Goal: Check status: Check status

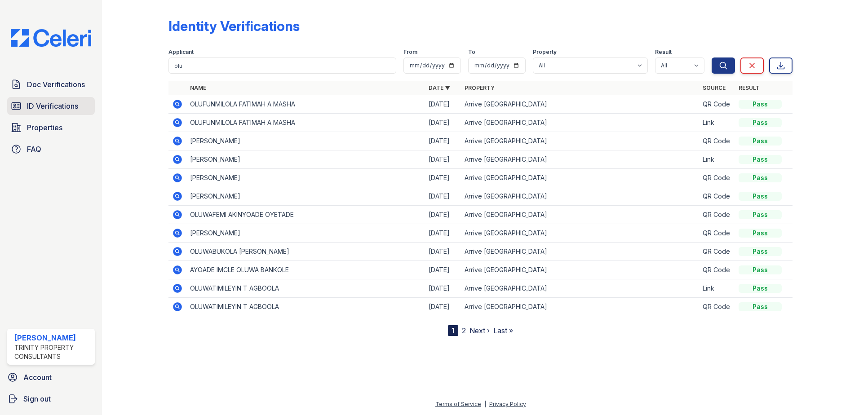
drag, startPoint x: 0, startPoint y: 0, endPoint x: 38, endPoint y: 103, distance: 109.6
click at [38, 103] on span "ID Verifications" at bounding box center [52, 106] width 51 height 11
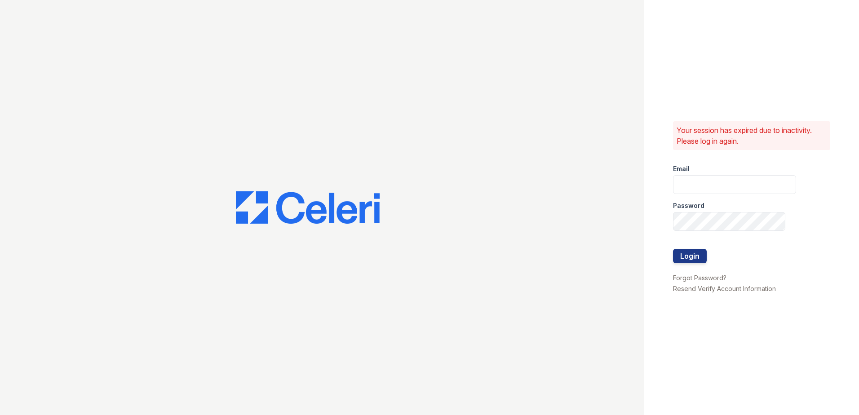
type input "hneely@trinity-pm.com"
click at [687, 255] on button "Login" at bounding box center [690, 256] width 34 height 14
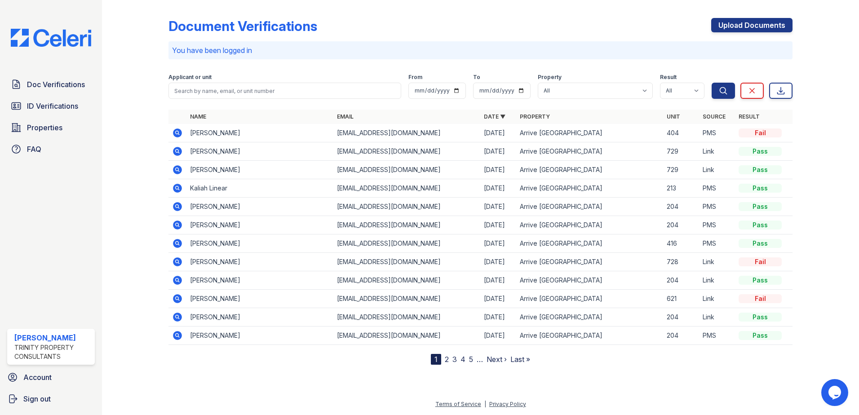
click at [179, 132] on icon at bounding box center [177, 133] width 9 height 9
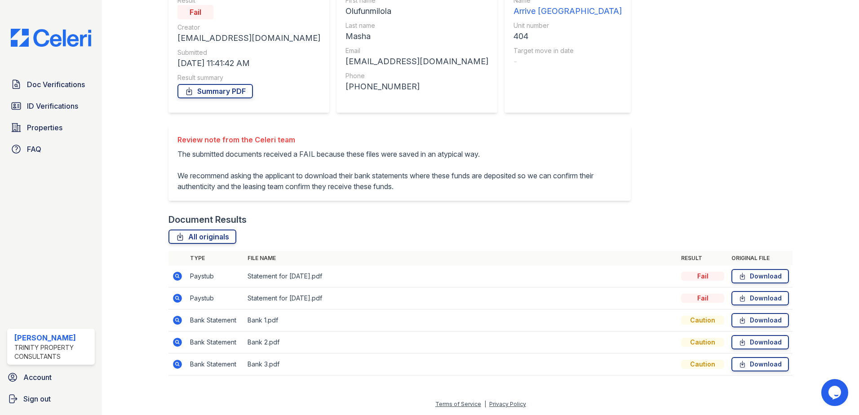
scroll to position [107, 0]
click at [177, 274] on icon at bounding box center [177, 276] width 9 height 9
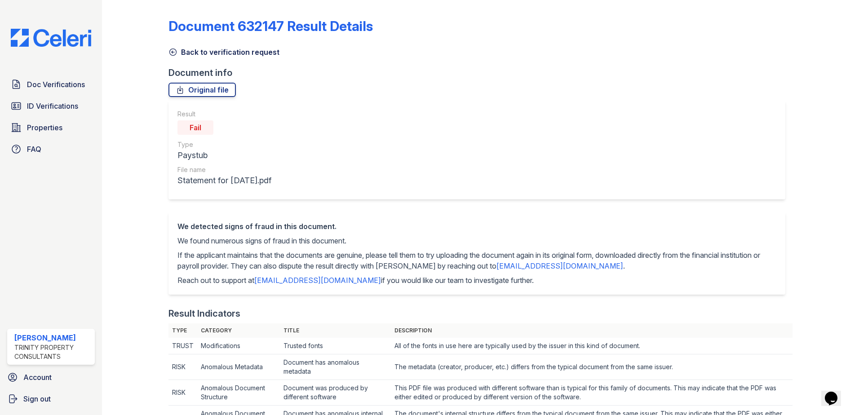
click at [184, 52] on link "Back to verification request" at bounding box center [224, 52] width 111 height 11
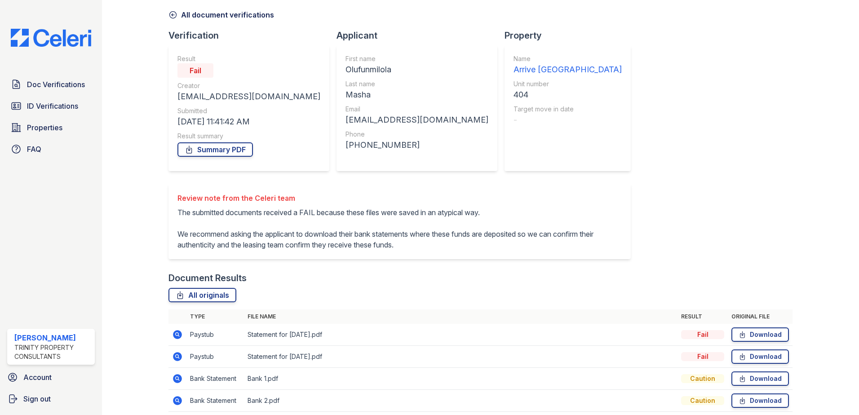
scroll to position [107, 0]
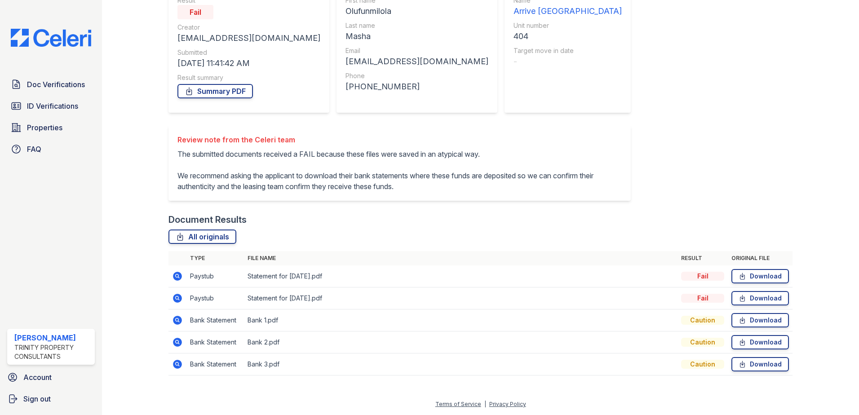
click at [175, 277] on icon at bounding box center [177, 276] width 11 height 11
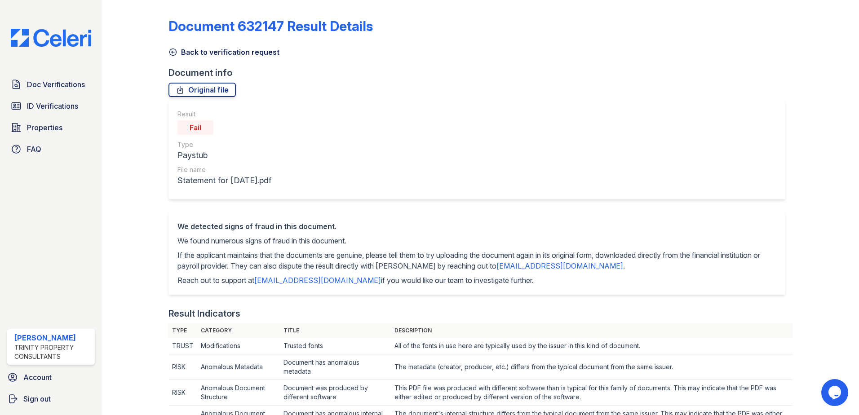
click at [188, 56] on link "Back to verification request" at bounding box center [224, 52] width 111 height 11
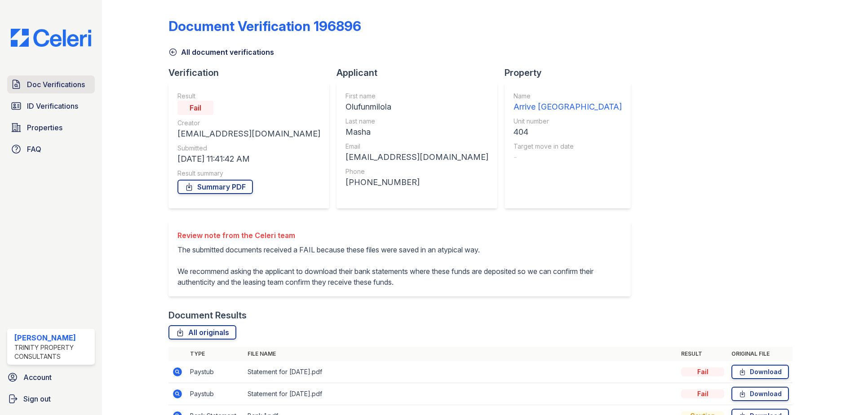
click at [52, 84] on span "Doc Verifications" at bounding box center [56, 84] width 58 height 11
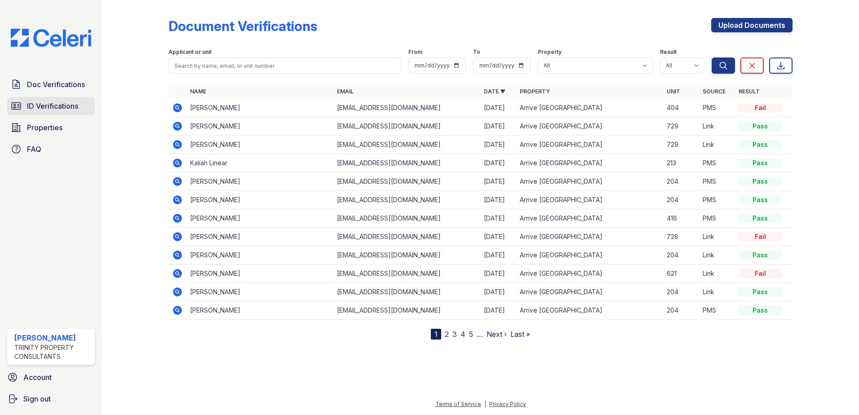
click at [51, 105] on span "ID Verifications" at bounding box center [52, 106] width 51 height 11
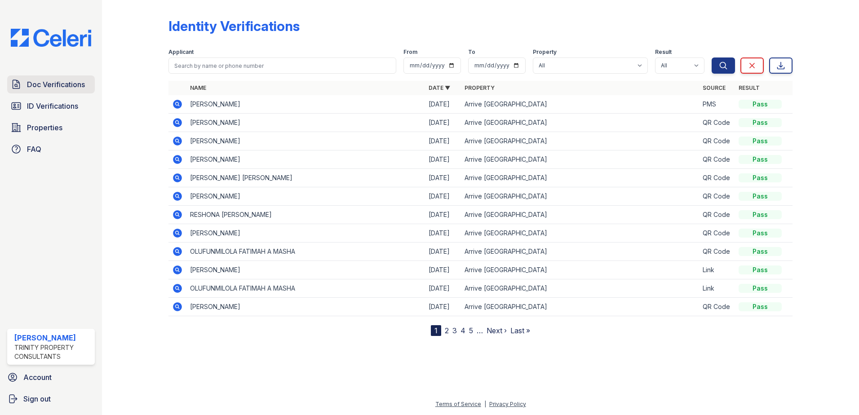
click at [53, 83] on span "Doc Verifications" at bounding box center [56, 84] width 58 height 11
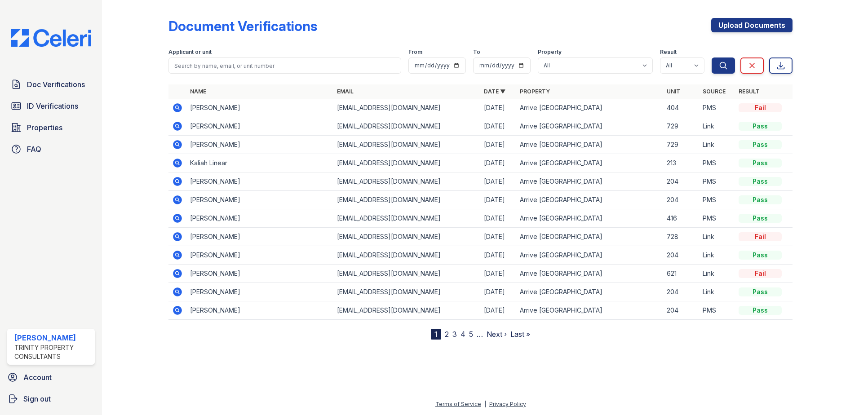
click at [176, 107] on icon at bounding box center [177, 107] width 11 height 11
